Goal: Task Accomplishment & Management: Manage account settings

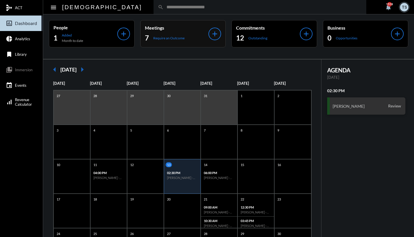
click at [160, 35] on div "7 Require an Outcome" at bounding box center [177, 37] width 64 height 9
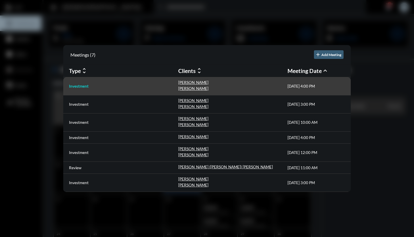
click at [80, 86] on p "Investment" at bounding box center [79, 86] width 20 height 5
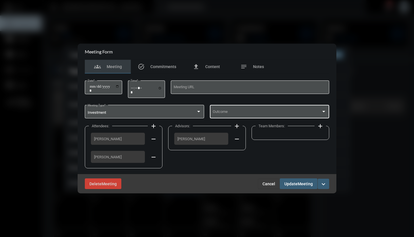
click at [239, 110] on div "Outcome" at bounding box center [270, 111] width 114 height 15
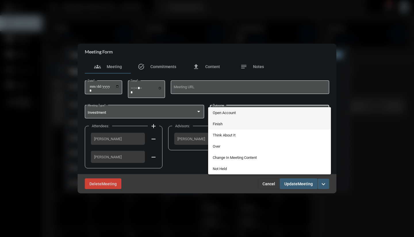
click at [224, 123] on span "Finish" at bounding box center [270, 123] width 114 height 11
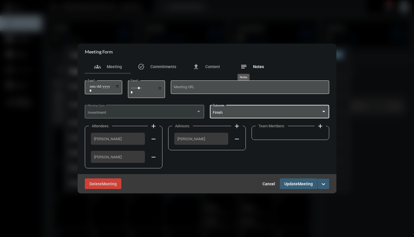
click at [244, 66] on mat-icon "notes" at bounding box center [243, 66] width 7 height 7
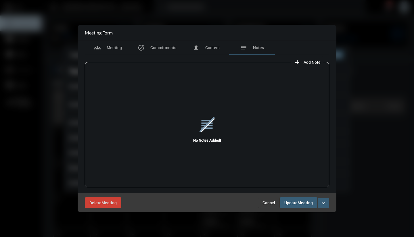
click at [298, 61] on mat-icon "add" at bounding box center [297, 62] width 7 height 7
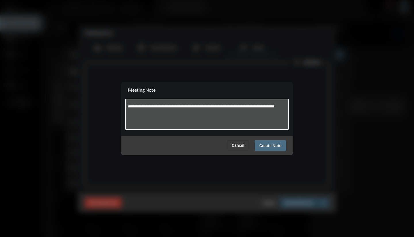
type textarea "**********"
click at [274, 146] on span "Create Note" at bounding box center [270, 145] width 22 height 5
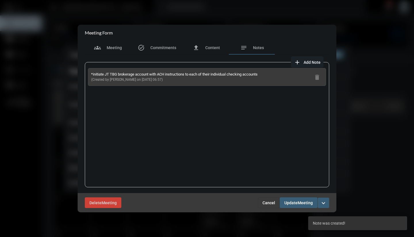
click at [302, 202] on span "Meeting" at bounding box center [304, 203] width 15 height 5
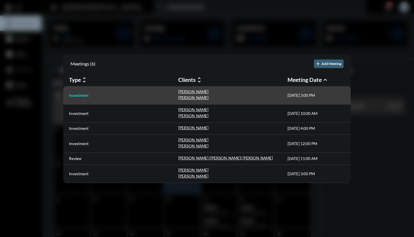
click at [77, 97] on p "Investment" at bounding box center [79, 95] width 20 height 5
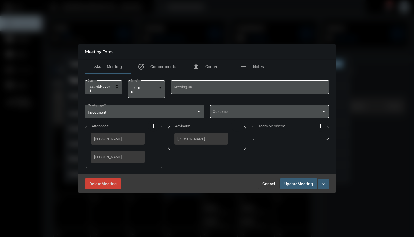
click at [229, 115] on div "Outcome" at bounding box center [270, 111] width 114 height 15
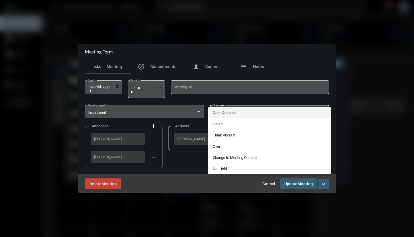
click at [225, 113] on span "Open Account" at bounding box center [270, 112] width 114 height 11
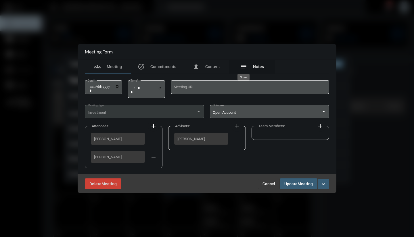
click at [243, 67] on mat-icon "notes" at bounding box center [243, 66] width 7 height 7
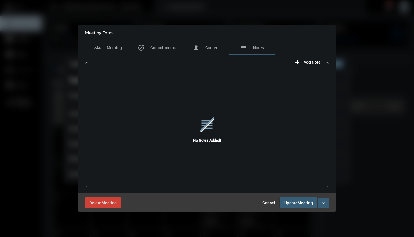
click at [297, 62] on mat-icon "add" at bounding box center [297, 62] width 7 height 7
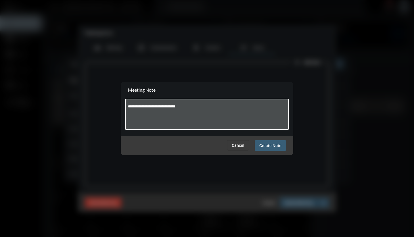
click at [168, 107] on textarea "**********" at bounding box center [207, 115] width 158 height 23
type textarea "**********"
click at [266, 145] on span "Create Note" at bounding box center [270, 145] width 22 height 5
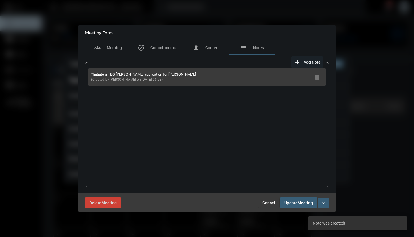
click at [296, 64] on mat-icon "add" at bounding box center [297, 62] width 7 height 7
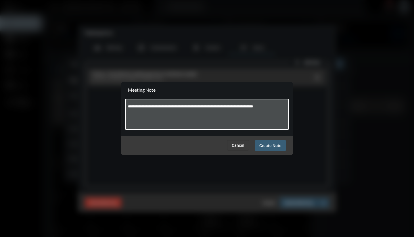
type textarea "**********"
click at [273, 152] on div "Cancel Create Note" at bounding box center [207, 145] width 172 height 19
click at [273, 147] on span "Create Note" at bounding box center [270, 145] width 22 height 5
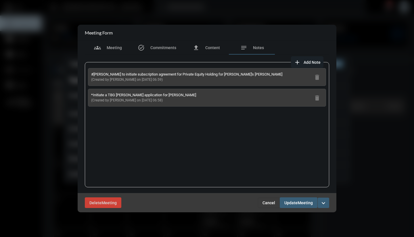
click at [297, 205] on span "Update" at bounding box center [290, 203] width 13 height 5
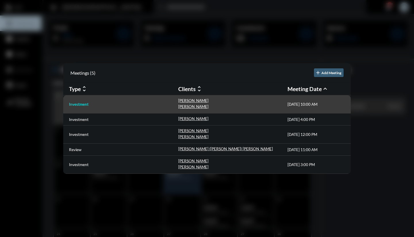
click at [85, 105] on p "Investment" at bounding box center [79, 104] width 20 height 5
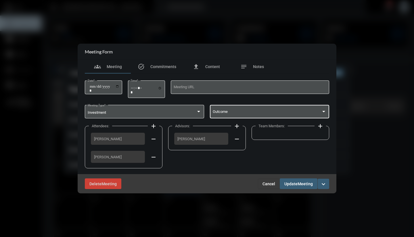
click at [229, 114] on span at bounding box center [267, 113] width 109 height 4
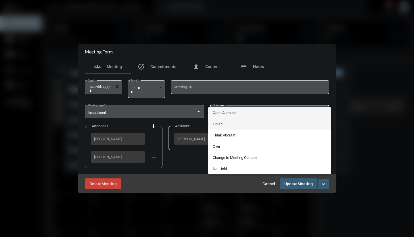
click at [219, 122] on span "Finish" at bounding box center [270, 123] width 114 height 11
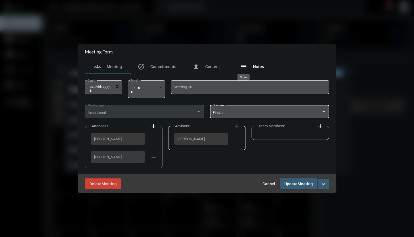
click at [243, 67] on mat-icon "notes" at bounding box center [243, 66] width 7 height 7
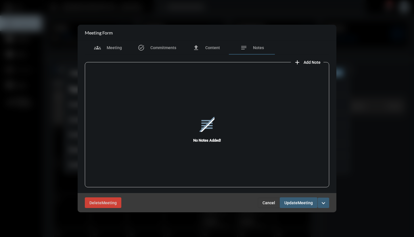
click at [297, 62] on mat-icon "add" at bounding box center [297, 62] width 7 height 7
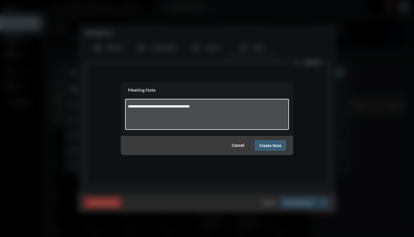
type textarea "**********"
click at [266, 147] on span "Create Note" at bounding box center [270, 145] width 22 height 5
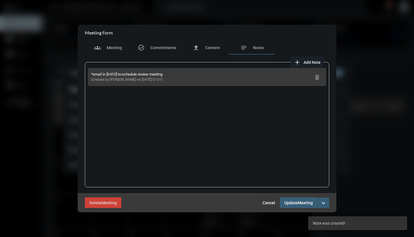
click at [297, 62] on mat-icon "add" at bounding box center [297, 62] width 7 height 7
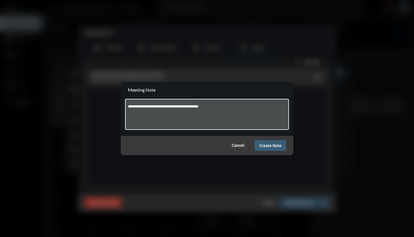
type textarea "**********"
click at [274, 147] on span "Create Note" at bounding box center [270, 145] width 22 height 5
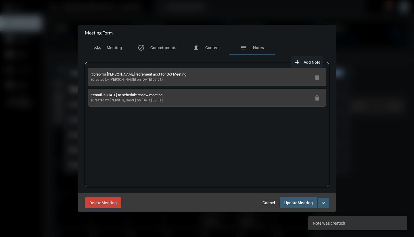
click at [308, 205] on span "Meeting" at bounding box center [304, 203] width 15 height 5
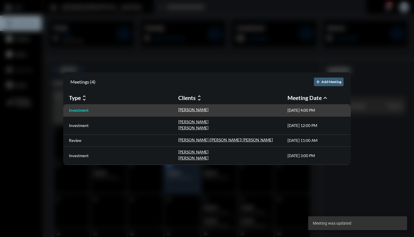
click at [85, 110] on p "Investment" at bounding box center [79, 110] width 20 height 5
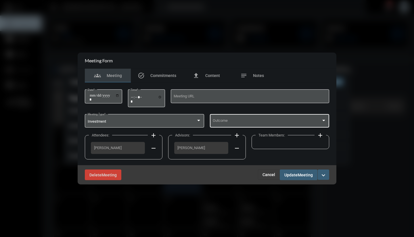
click at [228, 121] on span at bounding box center [267, 122] width 109 height 4
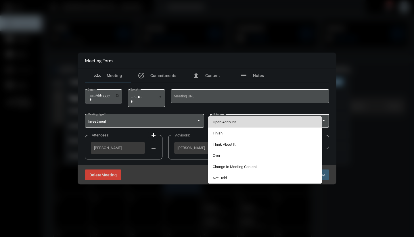
click at [228, 121] on span "Open Account" at bounding box center [265, 121] width 105 height 11
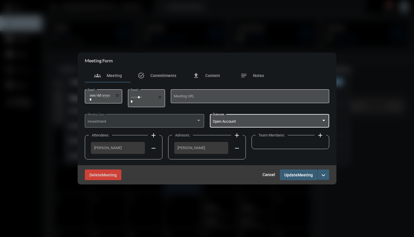
click at [226, 122] on span "Open Account" at bounding box center [224, 121] width 23 height 4
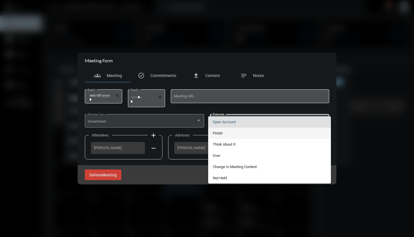
click at [224, 135] on span "Finish" at bounding box center [270, 133] width 114 height 11
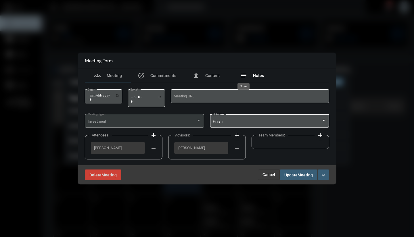
click at [243, 75] on mat-icon "notes" at bounding box center [243, 75] width 7 height 7
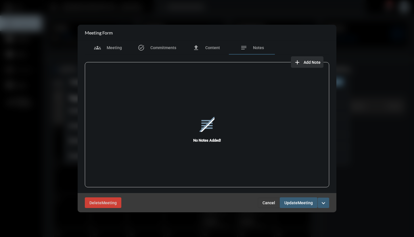
click at [296, 64] on mat-icon "add" at bounding box center [297, 62] width 7 height 7
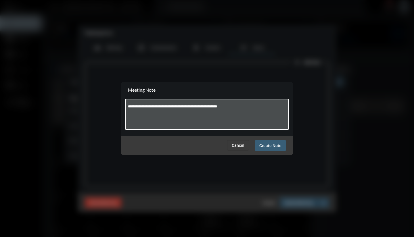
type textarea "**********"
click at [273, 145] on span "Create Note" at bounding box center [270, 145] width 22 height 5
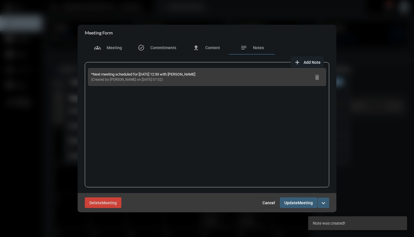
click at [302, 209] on div "Delete Meeting Cancel Update Meeting expand_more" at bounding box center [207, 202] width 259 height 19
click at [295, 202] on span "Update" at bounding box center [290, 203] width 13 height 5
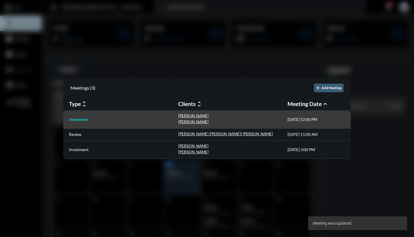
click at [81, 118] on p "Investment" at bounding box center [79, 119] width 20 height 5
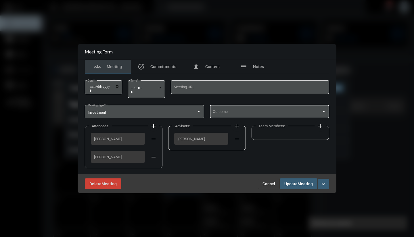
click at [222, 111] on span at bounding box center [267, 113] width 109 height 4
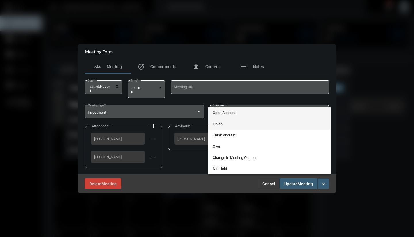
click at [221, 126] on span "Finish" at bounding box center [270, 123] width 114 height 11
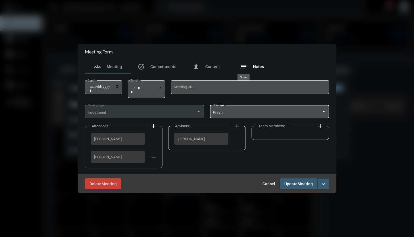
click at [243, 64] on mat-icon "notes" at bounding box center [243, 66] width 7 height 7
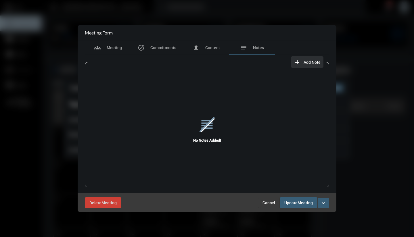
click at [298, 62] on mat-icon "add" at bounding box center [297, 62] width 7 height 7
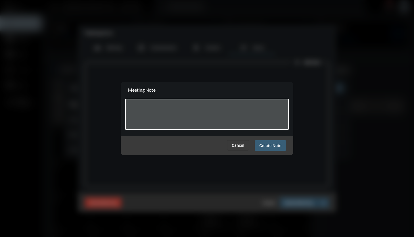
type textarea "*"
type textarea "**********"
click at [270, 145] on span "Create Note" at bounding box center [270, 145] width 22 height 5
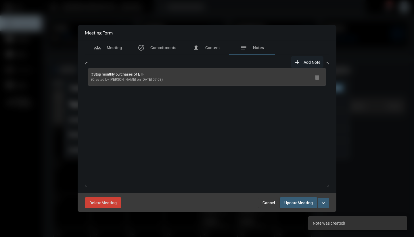
click at [305, 62] on span "Add Note" at bounding box center [311, 62] width 17 height 5
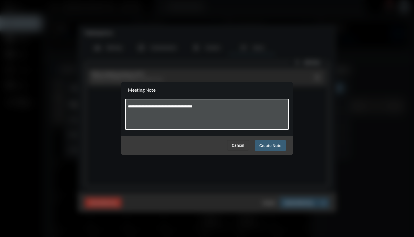
type textarea "**********"
click at [273, 146] on span "Create Note" at bounding box center [270, 145] width 22 height 5
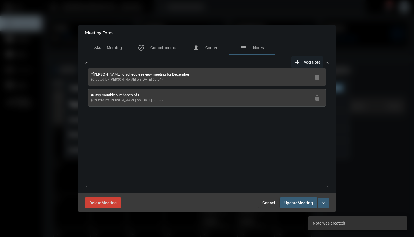
click at [304, 208] on button "Update Meeting" at bounding box center [299, 202] width 38 height 11
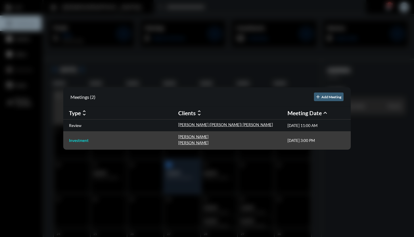
click at [83, 141] on p "Investment" at bounding box center [79, 140] width 20 height 5
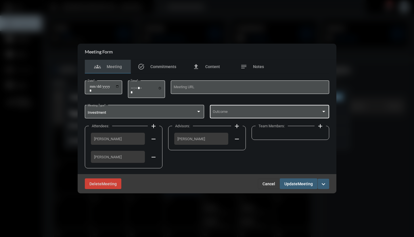
click at [266, 112] on span at bounding box center [267, 113] width 109 height 4
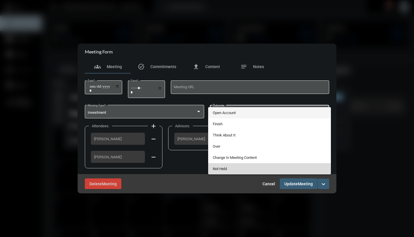
click at [248, 168] on span "Not Held" at bounding box center [270, 168] width 114 height 11
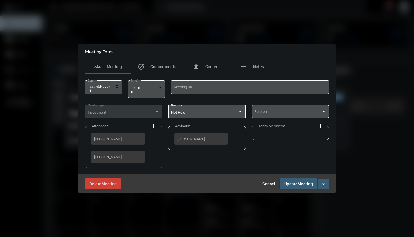
click at [278, 112] on span at bounding box center [287, 113] width 67 height 4
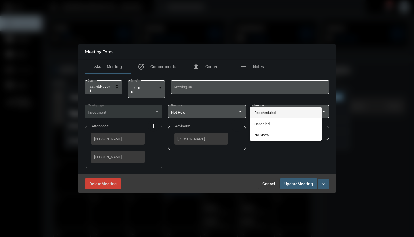
click at [278, 112] on span "Rescheduled" at bounding box center [285, 112] width 63 height 11
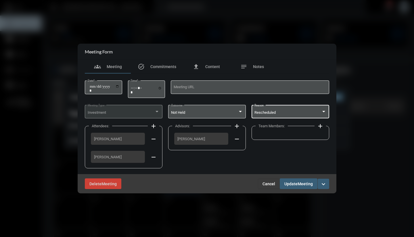
click at [278, 112] on div "Rescheduled" at bounding box center [287, 113] width 67 height 4
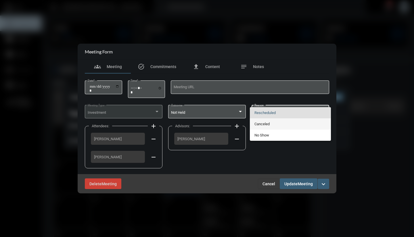
click at [268, 125] on span "Canceled" at bounding box center [290, 123] width 72 height 11
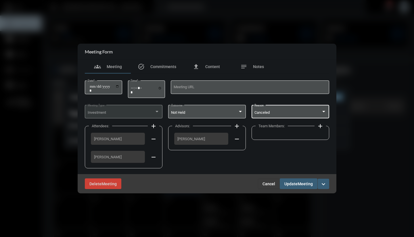
click at [292, 182] on span "Update" at bounding box center [290, 184] width 13 height 5
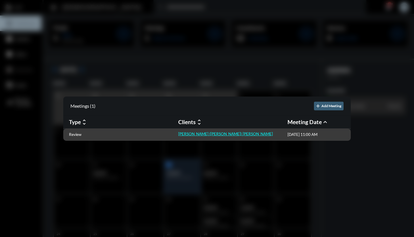
click at [196, 133] on p "[PERSON_NAME] ([PERSON_NAME]) [PERSON_NAME]" at bounding box center [225, 134] width 95 height 5
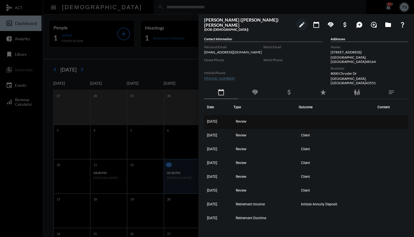
click at [228, 118] on td "[DATE]" at bounding box center [218, 122] width 29 height 14
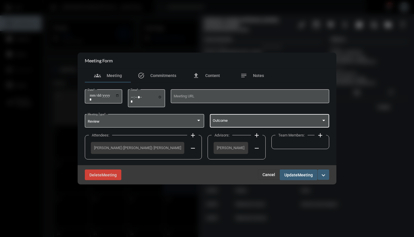
click at [231, 120] on span at bounding box center [267, 122] width 109 height 4
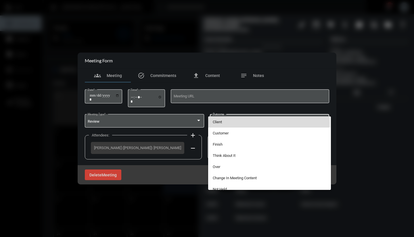
click at [222, 123] on span "Client" at bounding box center [270, 121] width 114 height 11
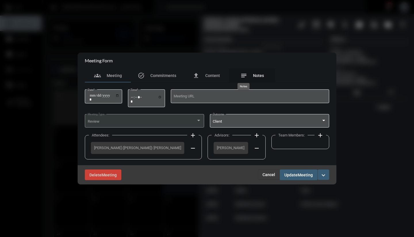
click at [247, 75] on mat-icon "notes" at bounding box center [243, 75] width 7 height 7
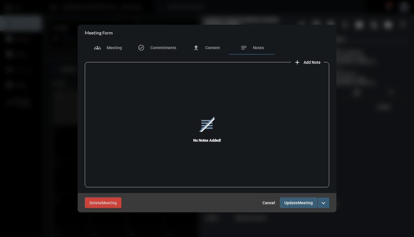
click at [296, 64] on mat-icon "add" at bounding box center [297, 62] width 7 height 7
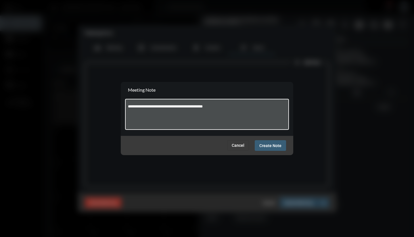
type textarea "**********"
click at [273, 146] on span "Create Note" at bounding box center [270, 145] width 22 height 5
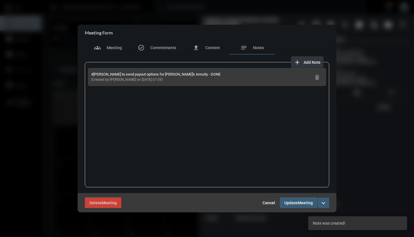
click at [305, 66] on button "add Add Note" at bounding box center [307, 61] width 32 height 11
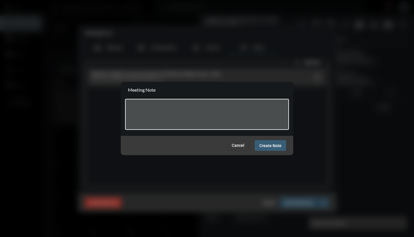
type textarea "*"
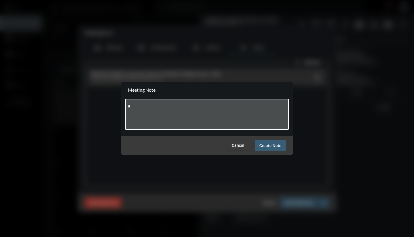
click at [139, 108] on textarea "*" at bounding box center [207, 115] width 158 height 23
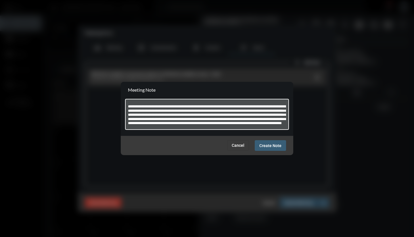
type textarea "**********"
click at [271, 143] on span "Create Note" at bounding box center [270, 145] width 22 height 5
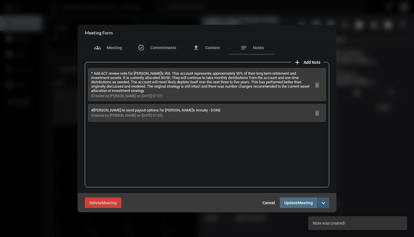
click at [292, 202] on span "Update" at bounding box center [290, 203] width 13 height 5
